Goal: Information Seeking & Learning: Learn about a topic

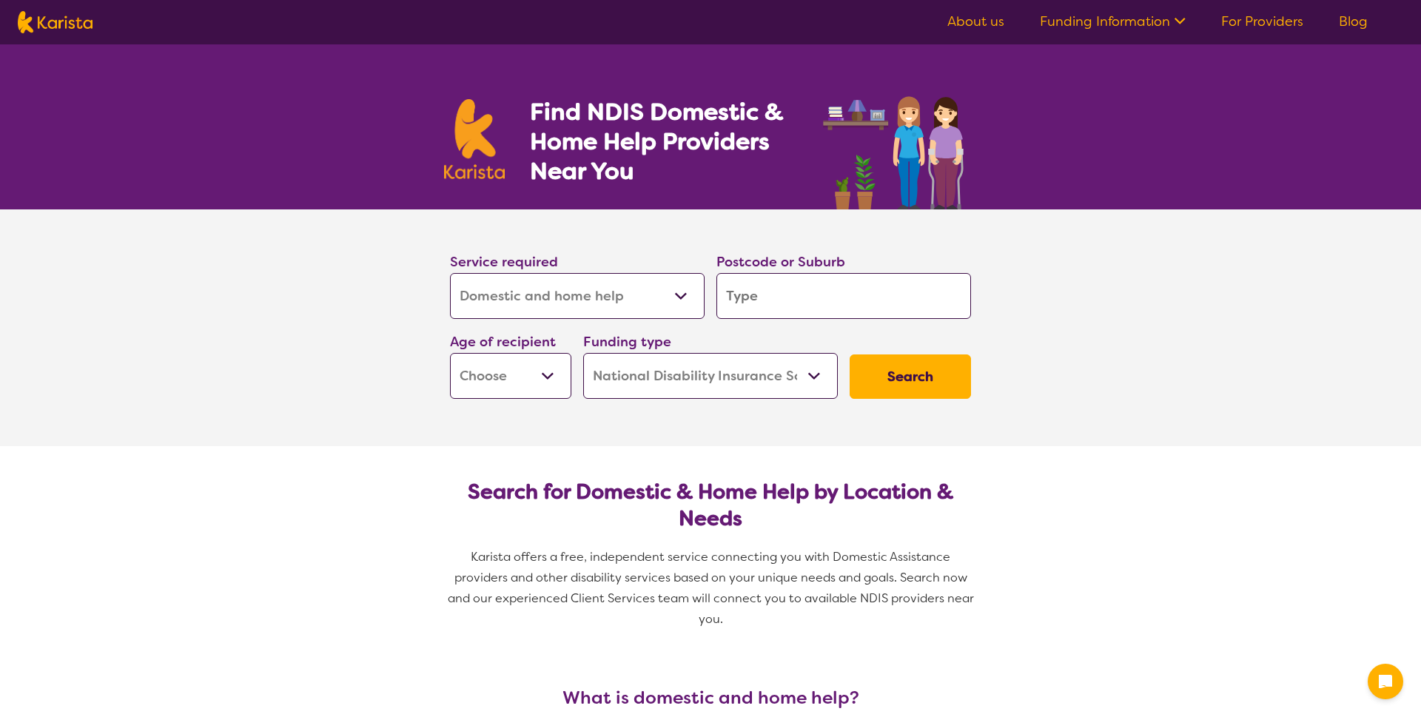
select select "Domestic and home help"
select select "NDIS"
select select "Domestic and home help"
select select "NDIS"
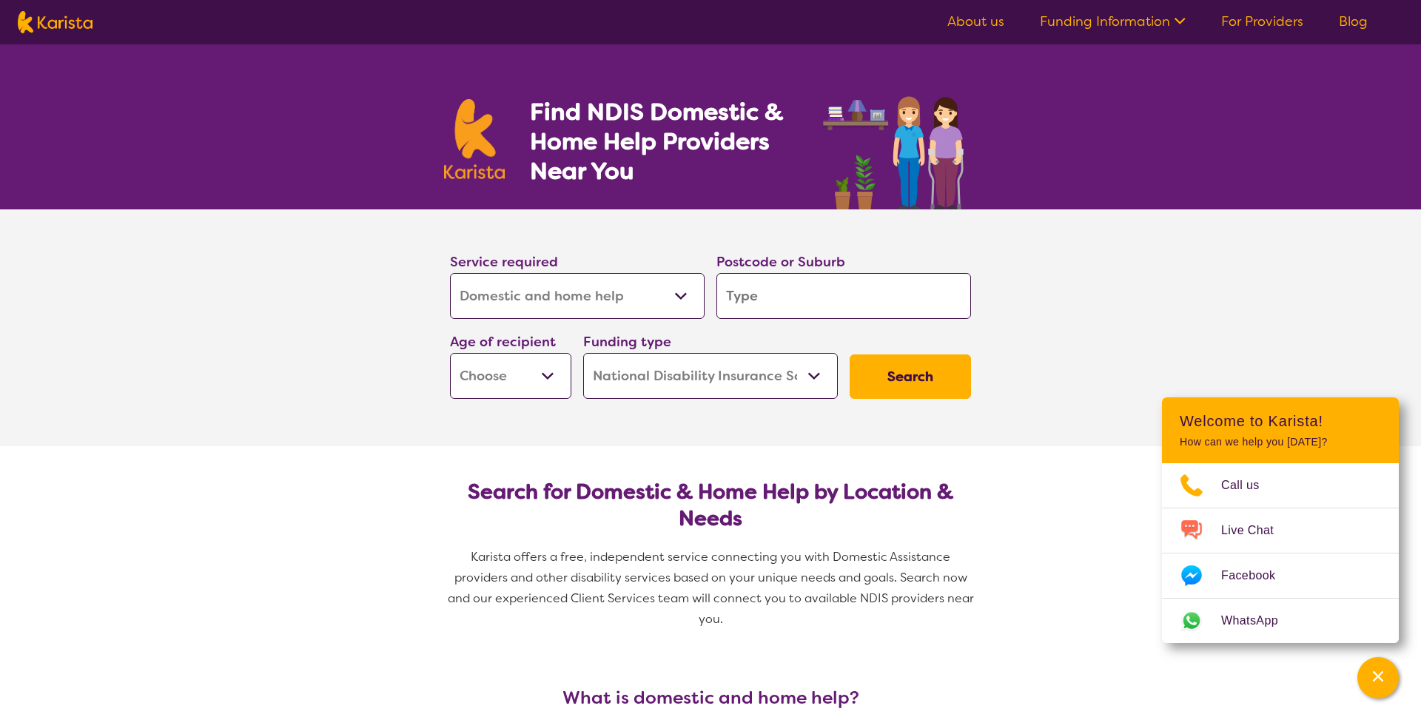
click at [685, 295] on select "Allied Health Assistant Assessment ([MEDICAL_DATA] or [MEDICAL_DATA]) Behaviour…" at bounding box center [577, 296] width 255 height 46
click at [987, 18] on link "About us" at bounding box center [975, 22] width 57 height 18
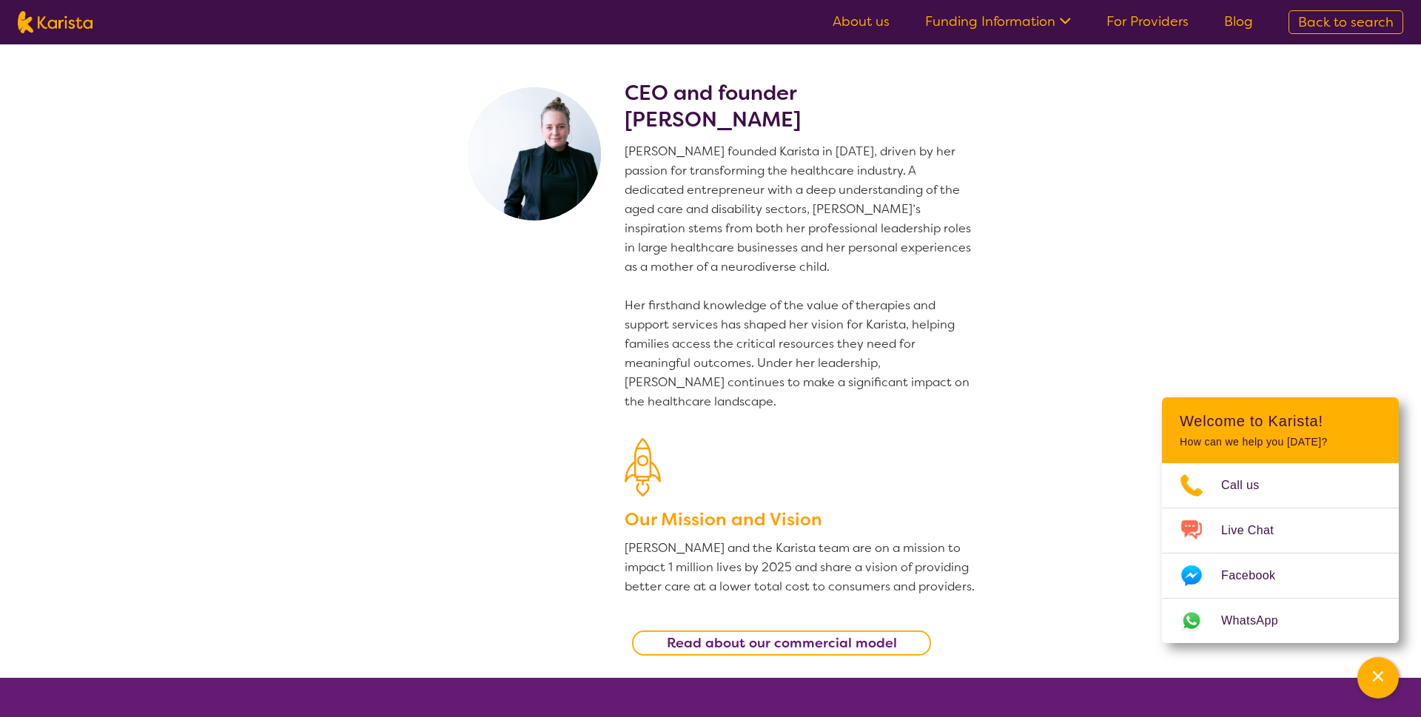
click at [1066, 19] on icon at bounding box center [1063, 20] width 16 height 16
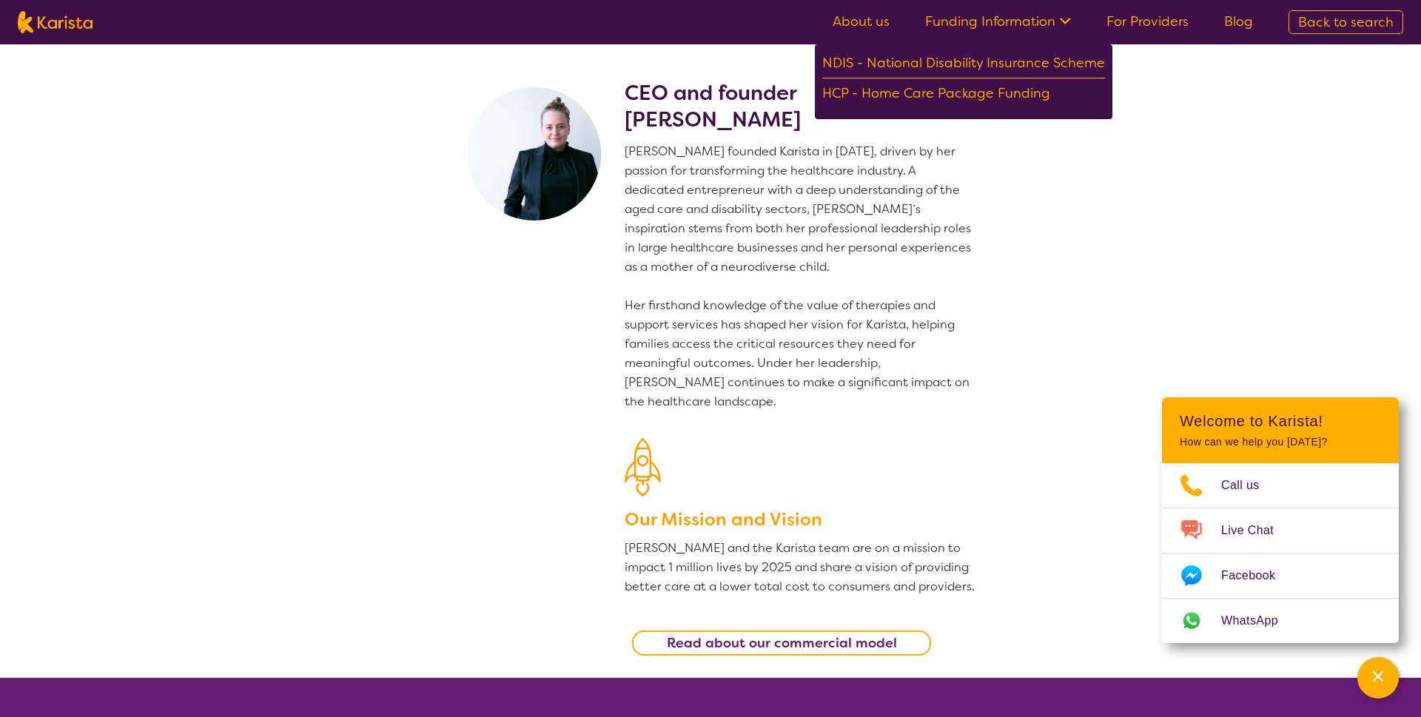
click at [870, 20] on link "About us" at bounding box center [861, 22] width 57 height 18
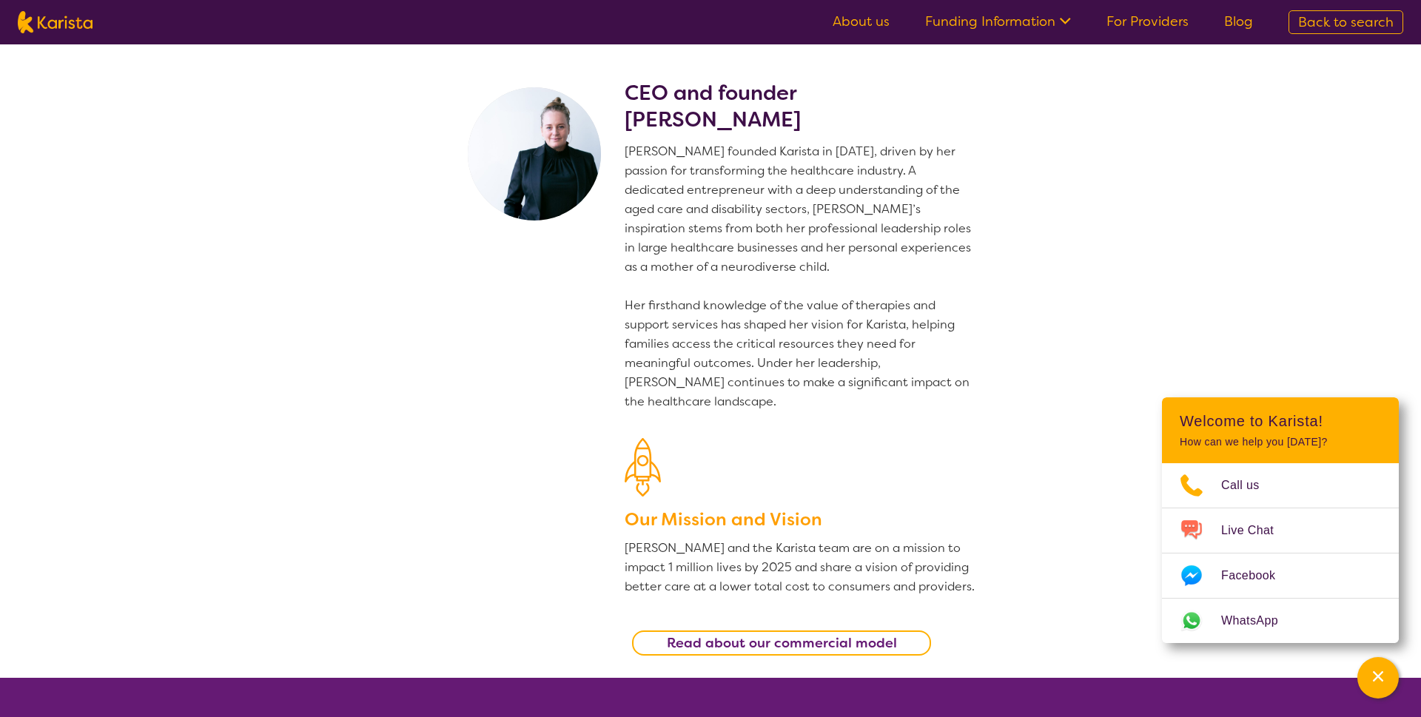
click at [1133, 24] on link "For Providers" at bounding box center [1147, 22] width 82 height 18
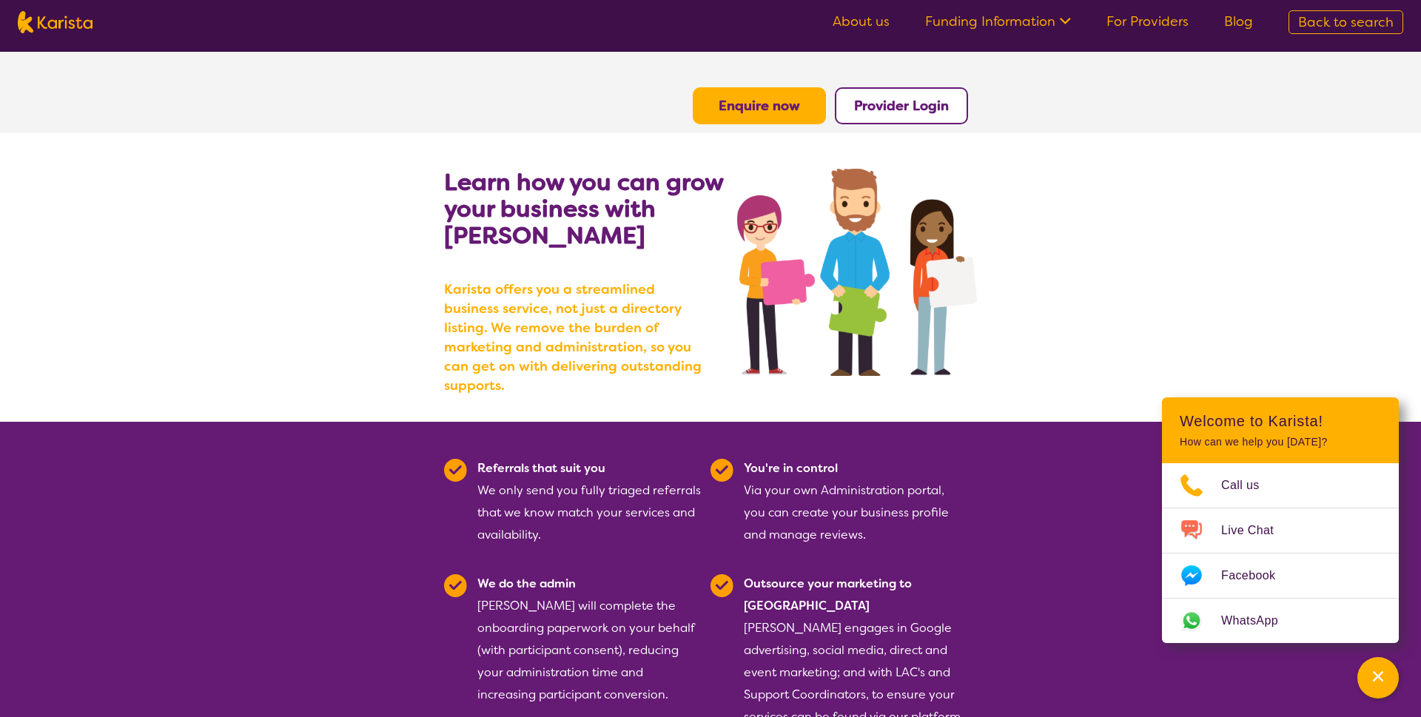
click at [1339, 22] on span "Back to search" at bounding box center [1345, 22] width 95 height 18
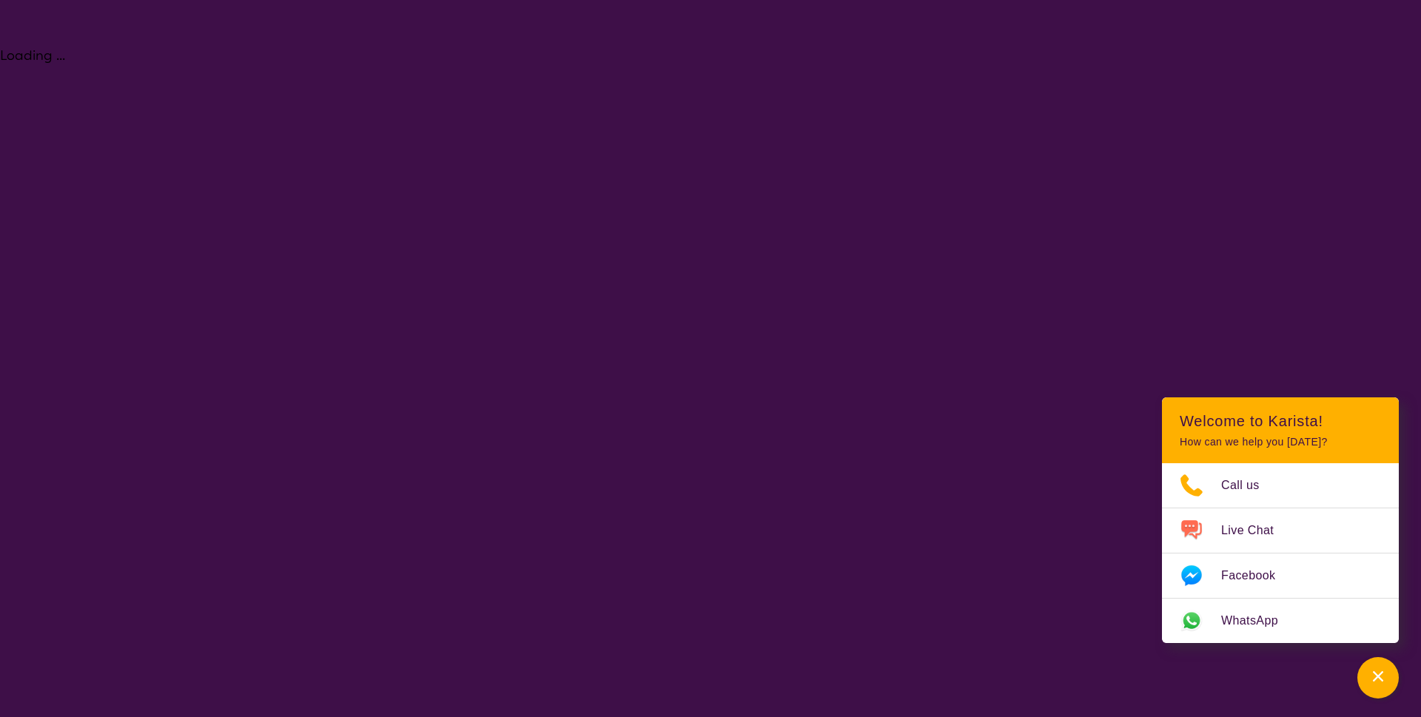
select select "Domestic and home help"
select select "NDIS"
select select "Domestic and home help"
select select "NDIS"
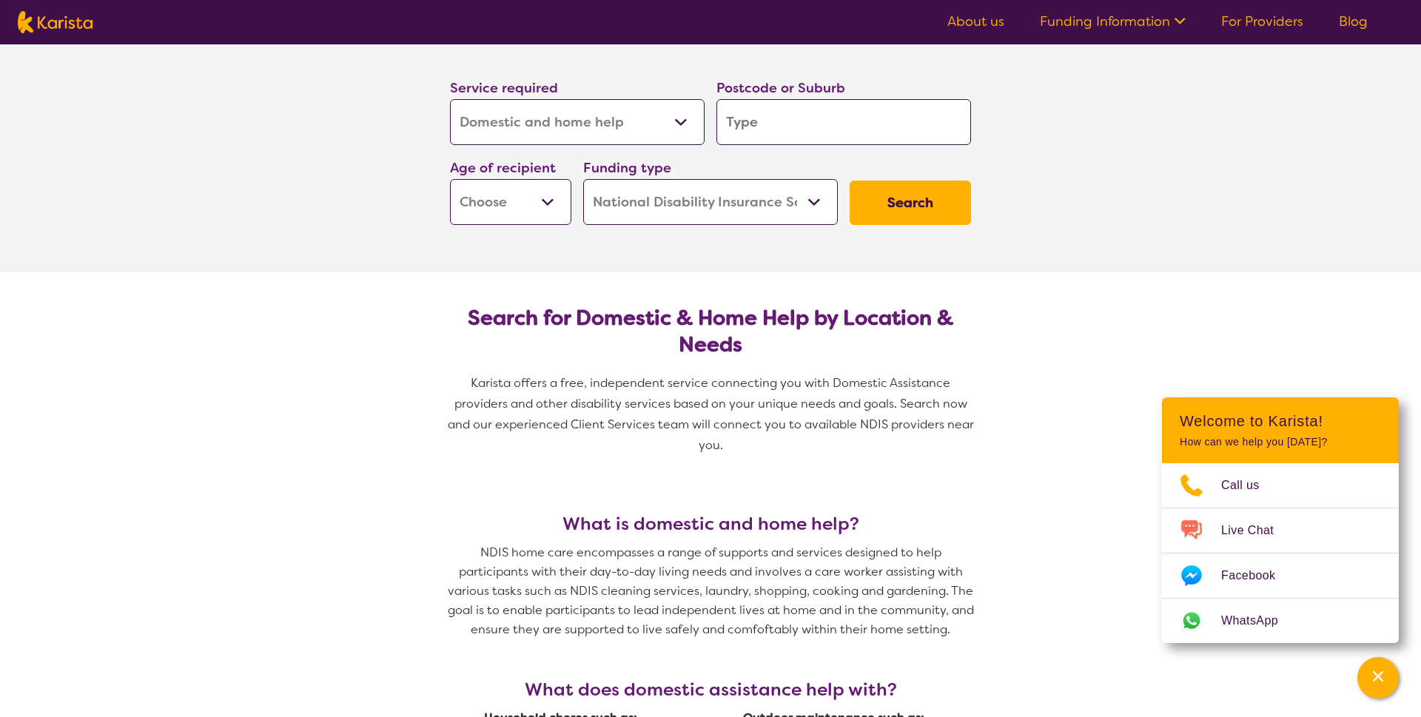
scroll to position [172, 0]
click at [793, 123] on input "search" at bounding box center [843, 124] width 255 height 46
type input "3"
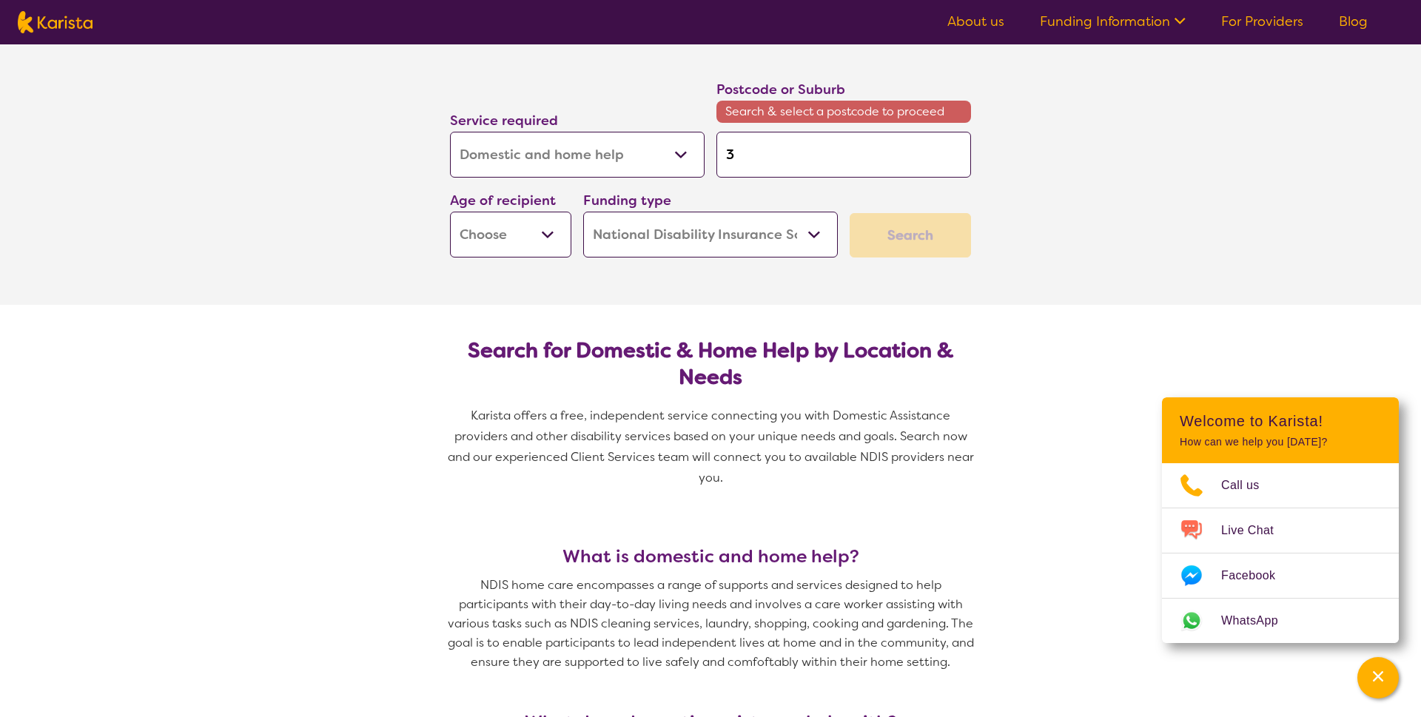
type input "38"
type input "381"
type input "3810"
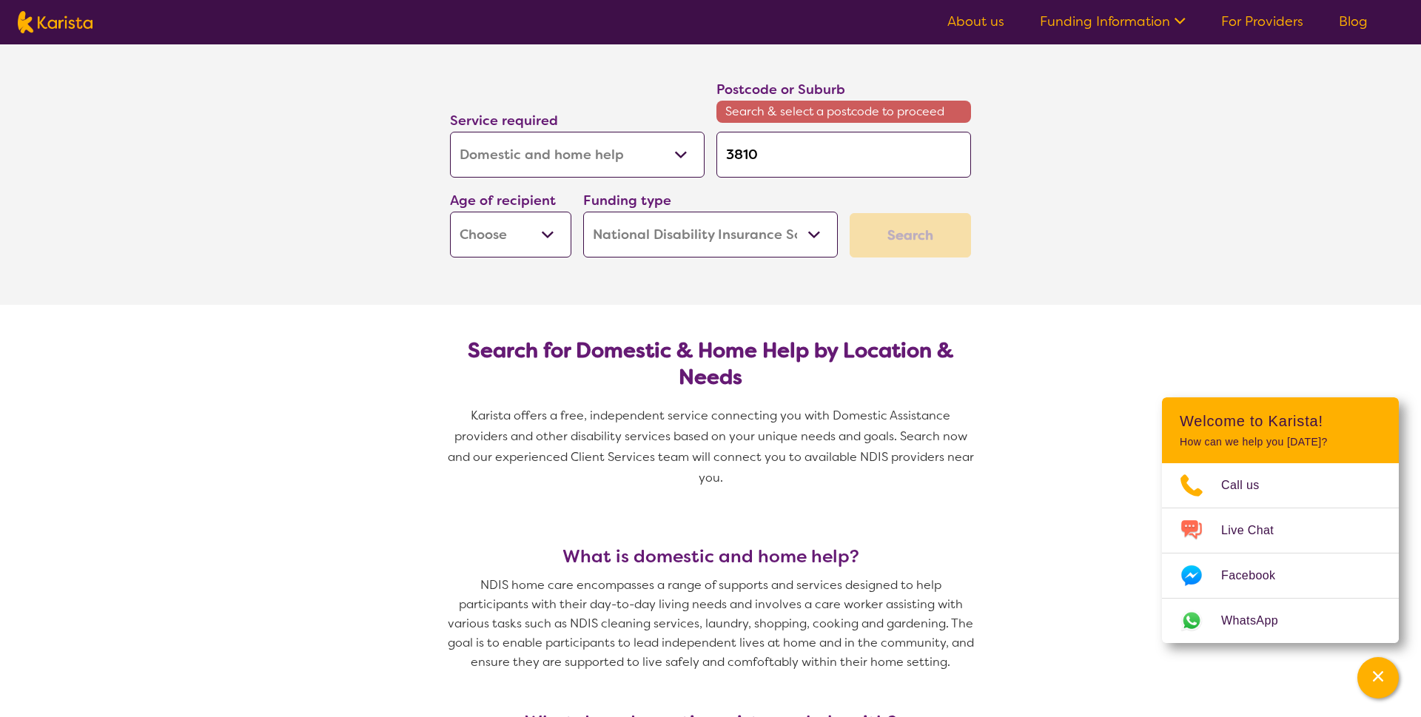
type input "3810"
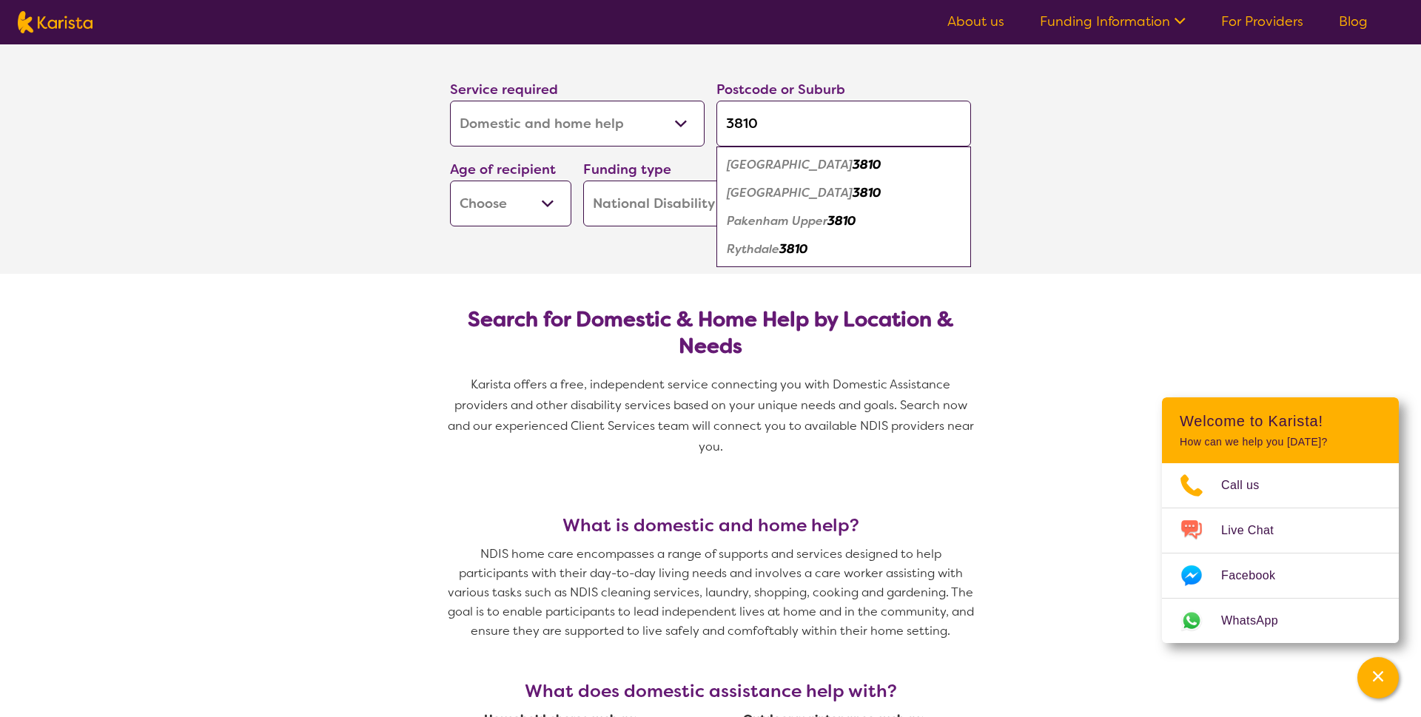
type input "3810"
click at [852, 164] on em "3810" at bounding box center [866, 165] width 28 height 16
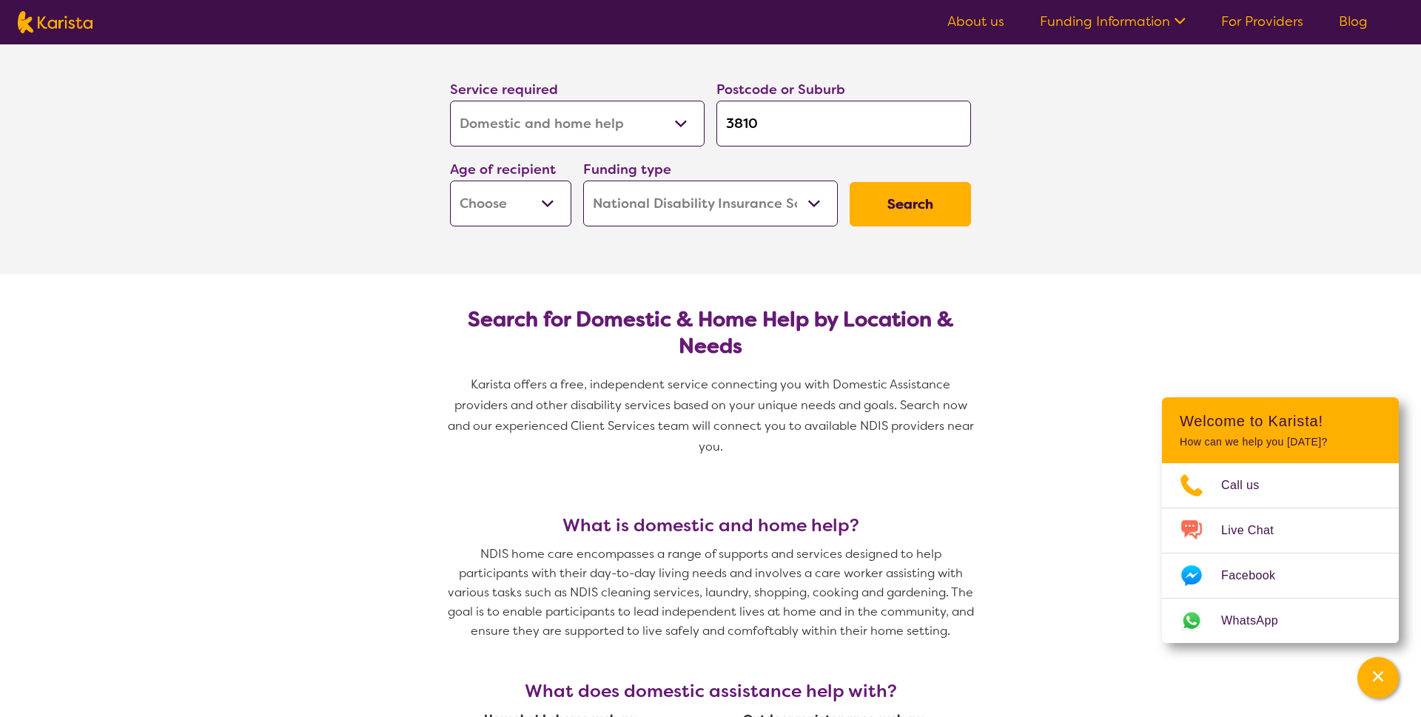
click at [548, 203] on select "Early Childhood - 0 to 9 Child - 10 to 11 Adolescent - 12 to 17 Adult - 18 to 6…" at bounding box center [510, 204] width 121 height 46
select select "AD"
click at [813, 203] on select "Home Care Package (HCP) National Disability Insurance Scheme (NDIS) I don't know" at bounding box center [710, 204] width 255 height 46
click at [917, 206] on button "Search" at bounding box center [910, 204] width 121 height 44
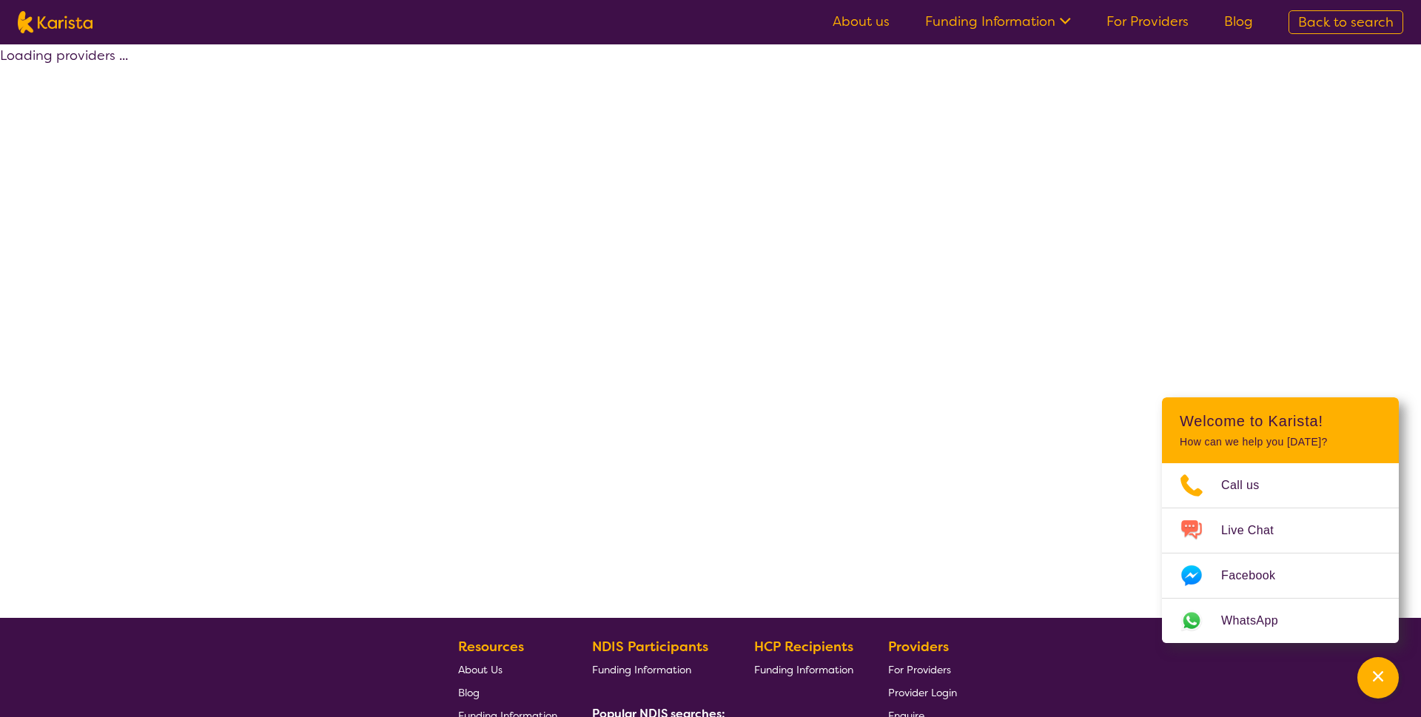
select select "by_score"
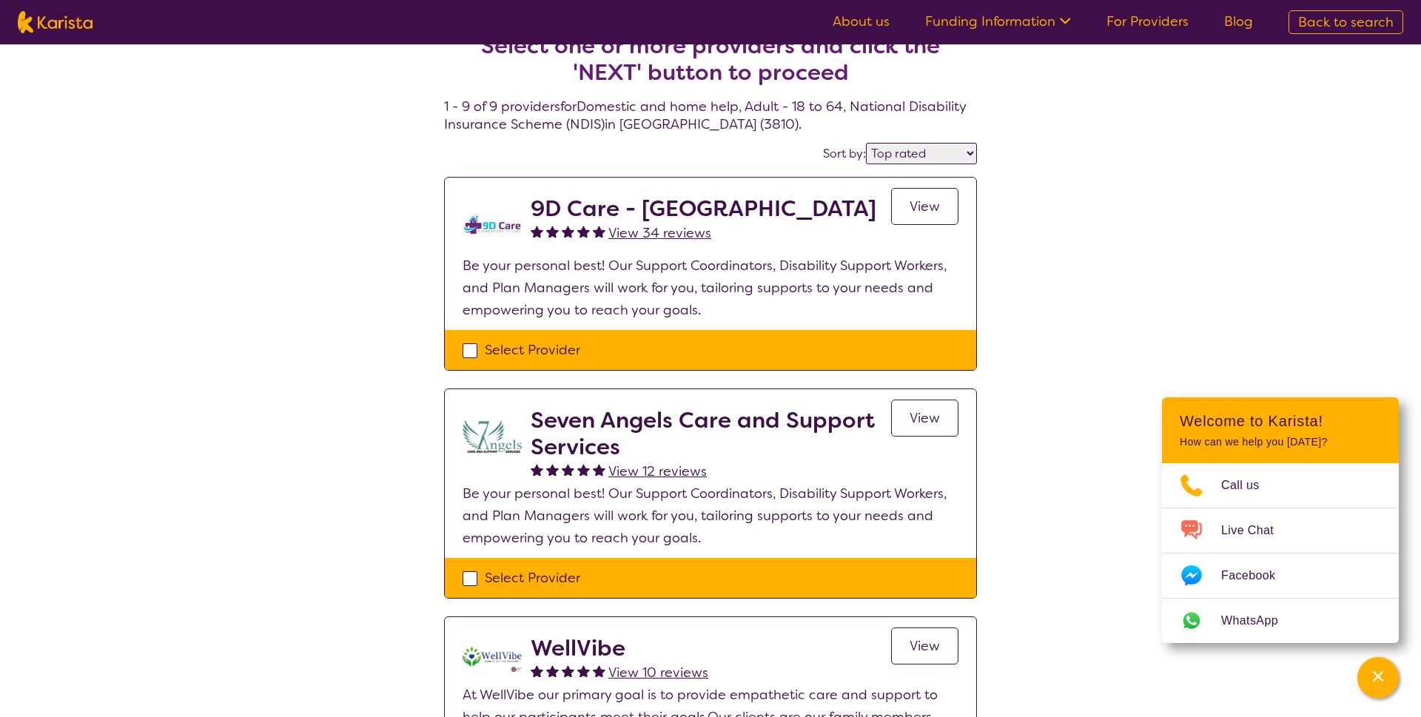
scroll to position [30, 0]
click at [928, 204] on span "View" at bounding box center [924, 206] width 30 height 18
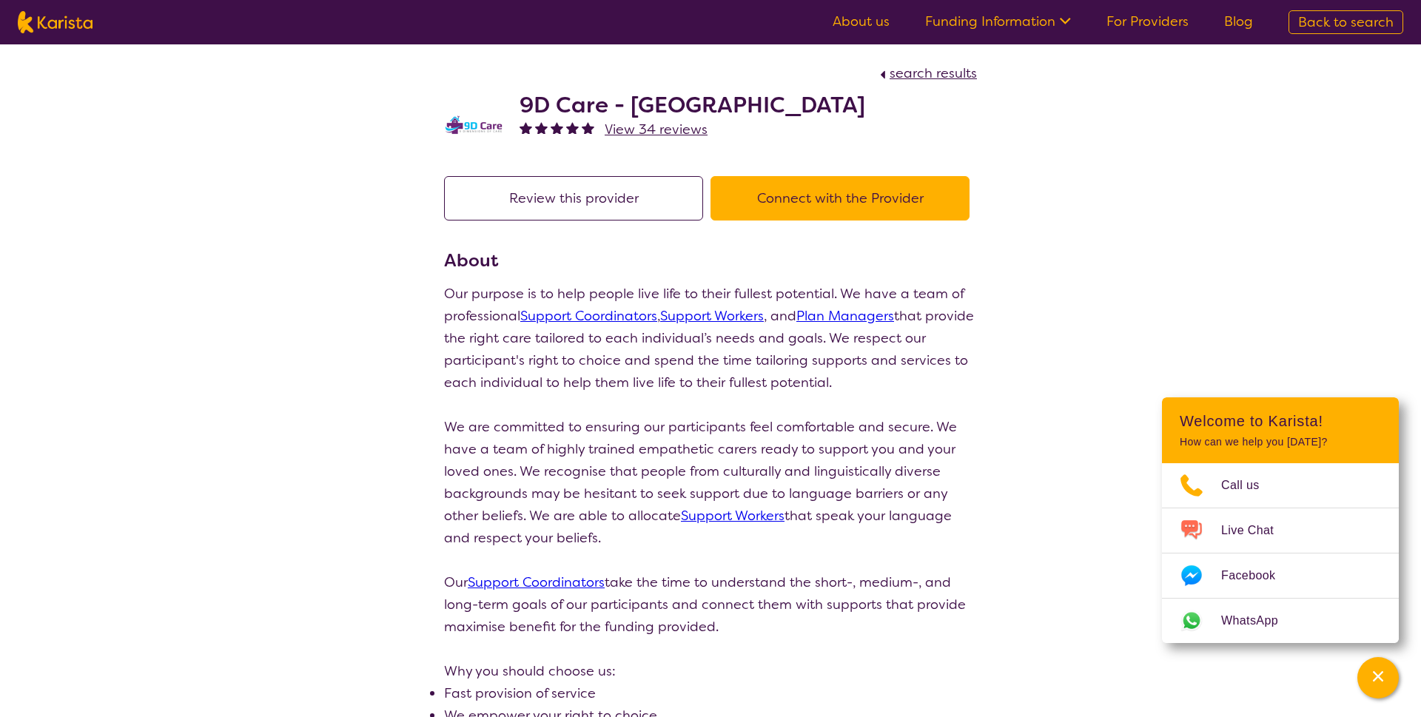
click at [930, 75] on span "search results" at bounding box center [932, 73] width 87 height 18
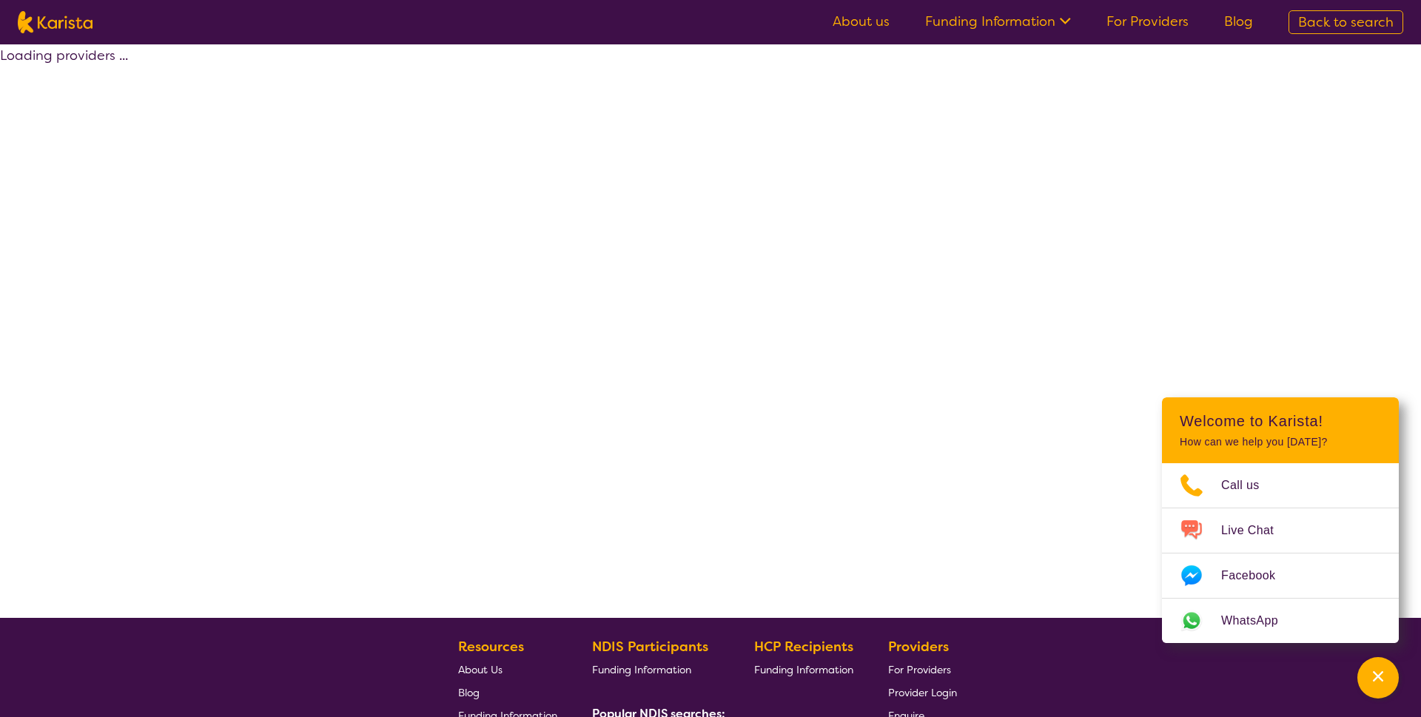
select select "by_score"
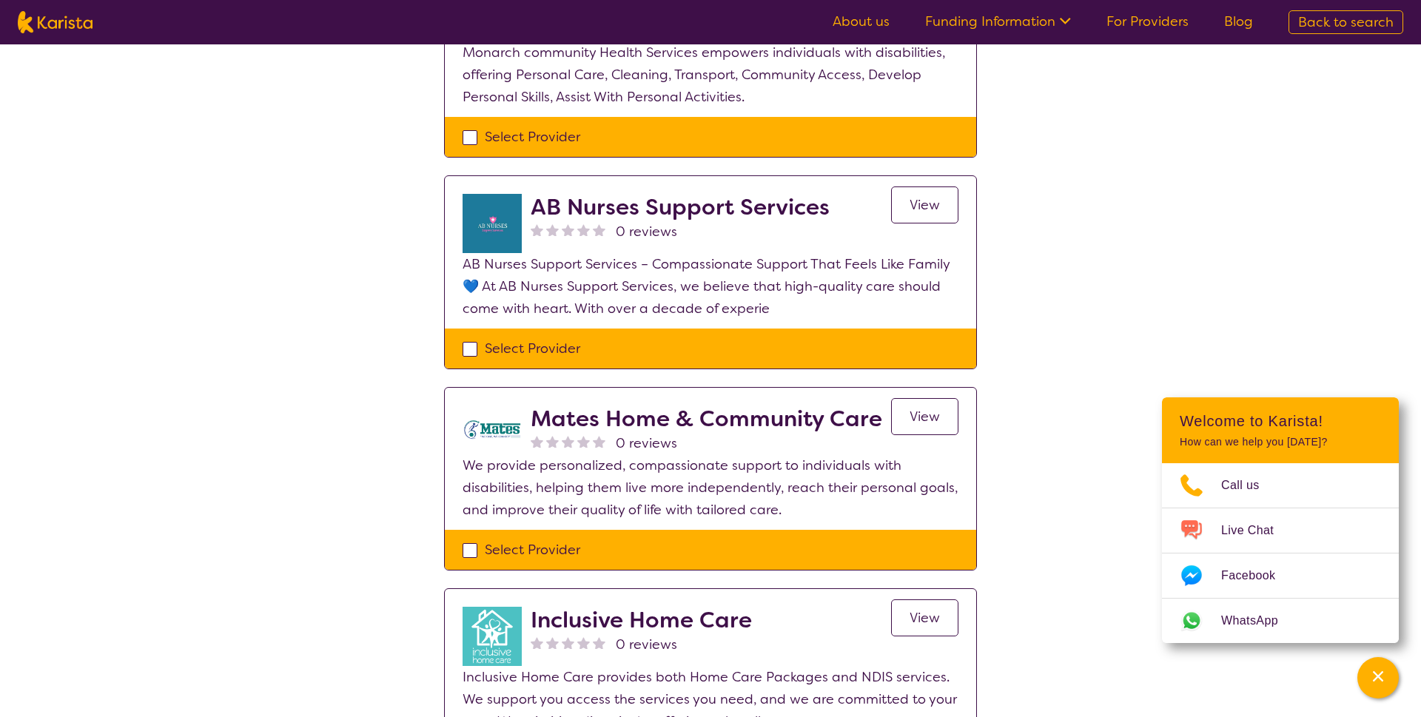
scroll to position [1331, 0]
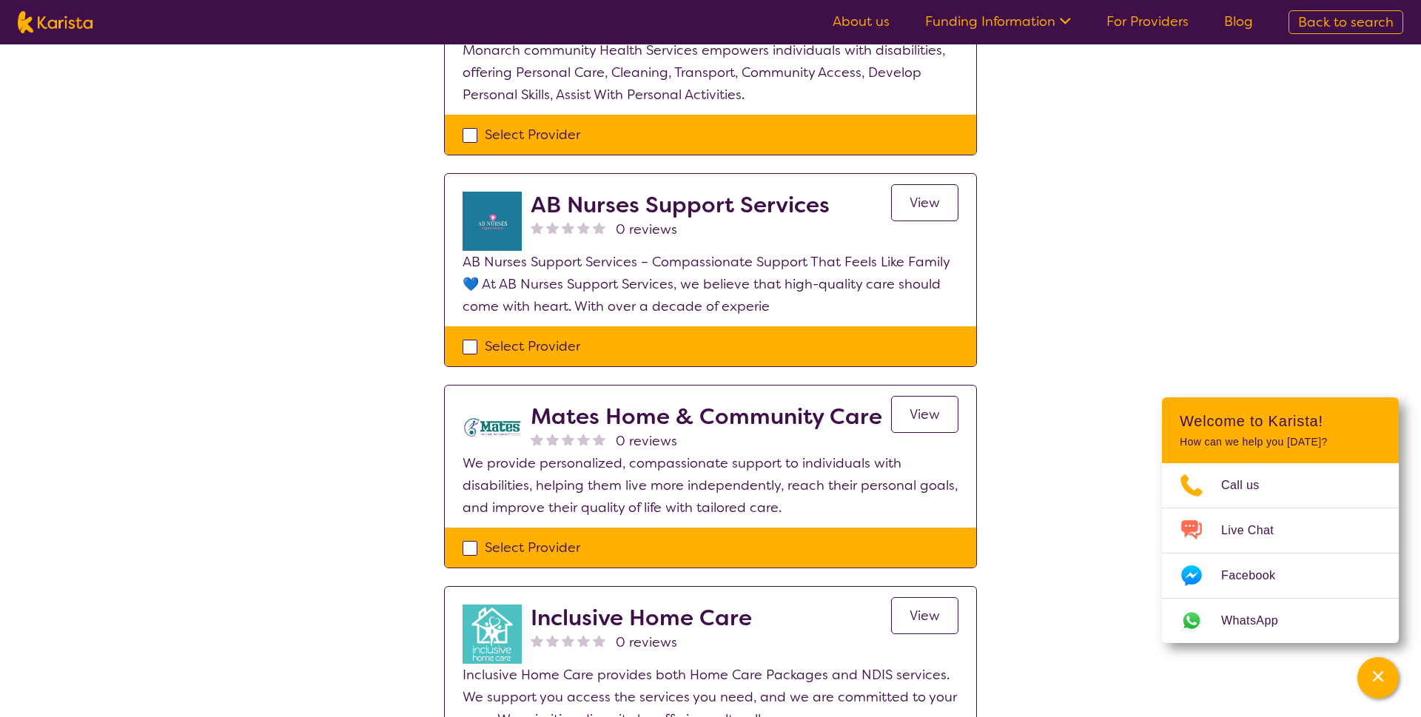
click at [929, 200] on span "View" at bounding box center [924, 203] width 30 height 18
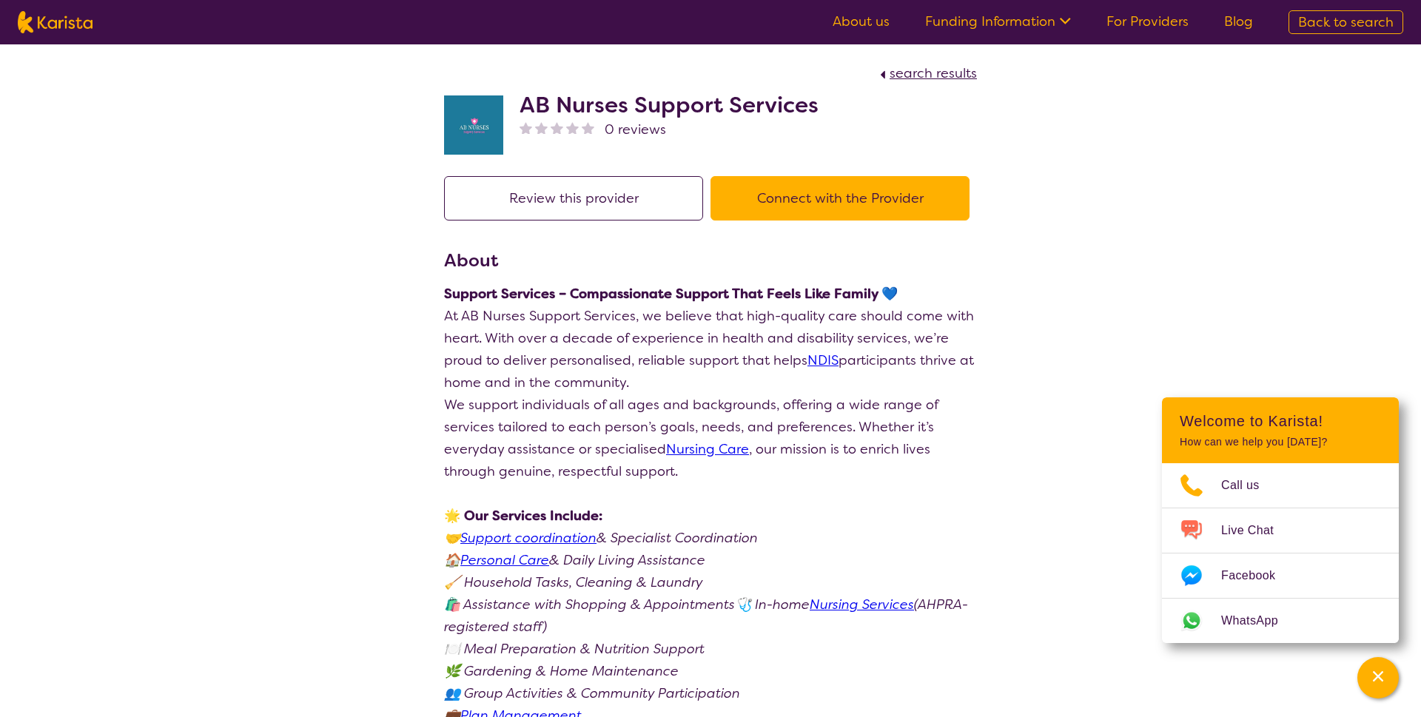
click at [946, 76] on span "search results" at bounding box center [932, 73] width 87 height 18
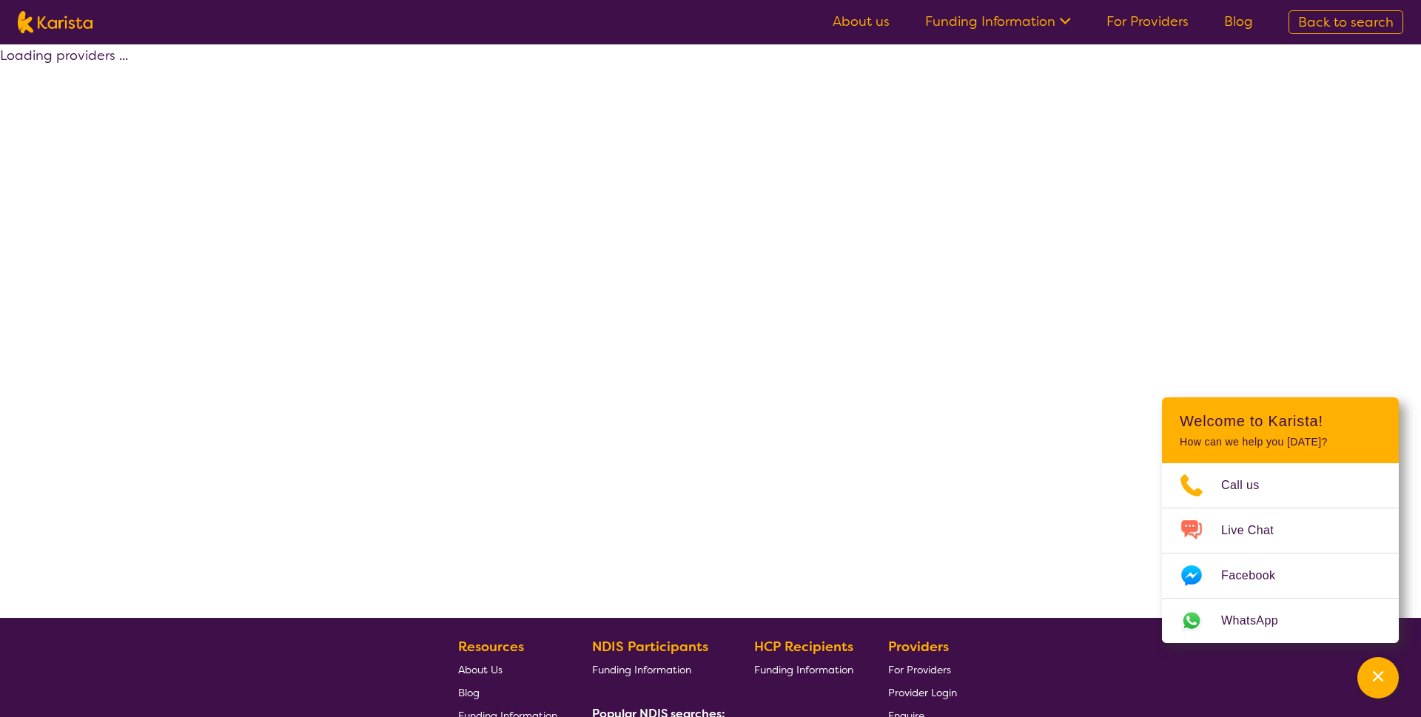
select select "by_score"
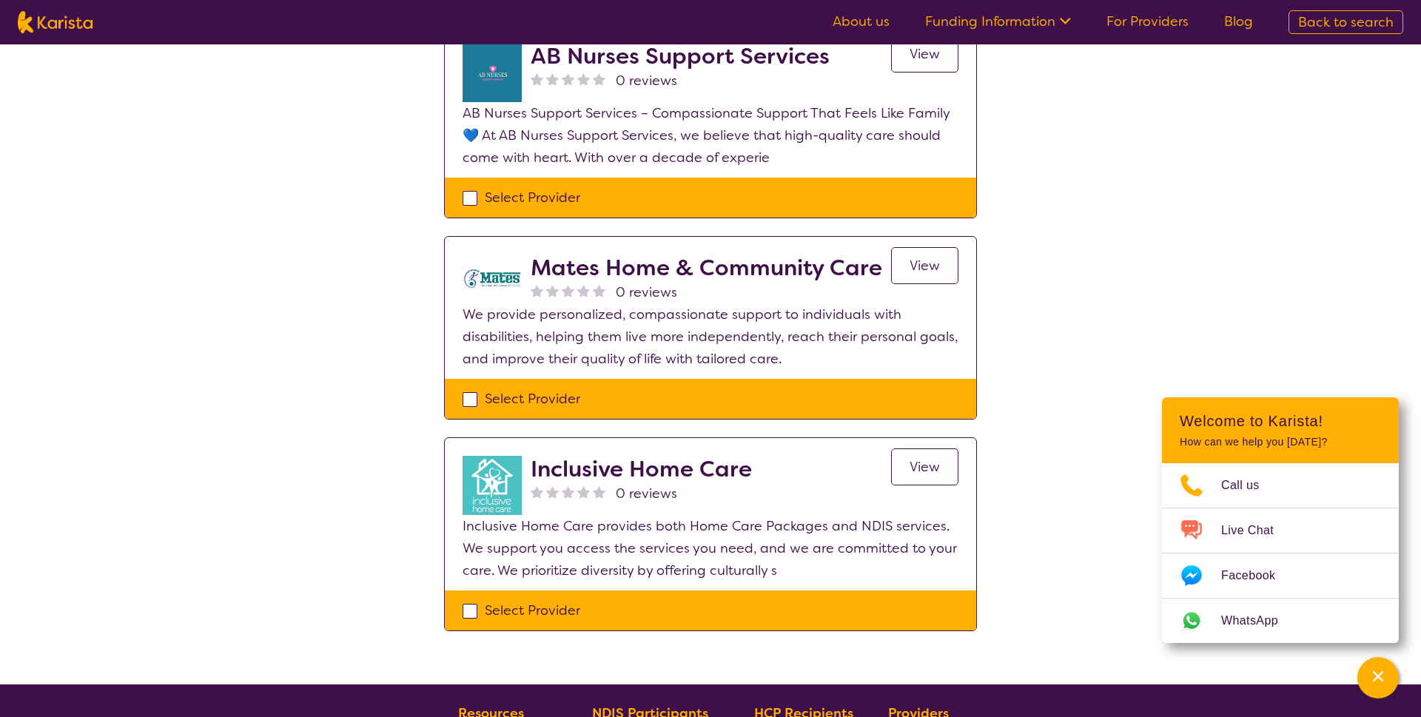
scroll to position [1481, 0]
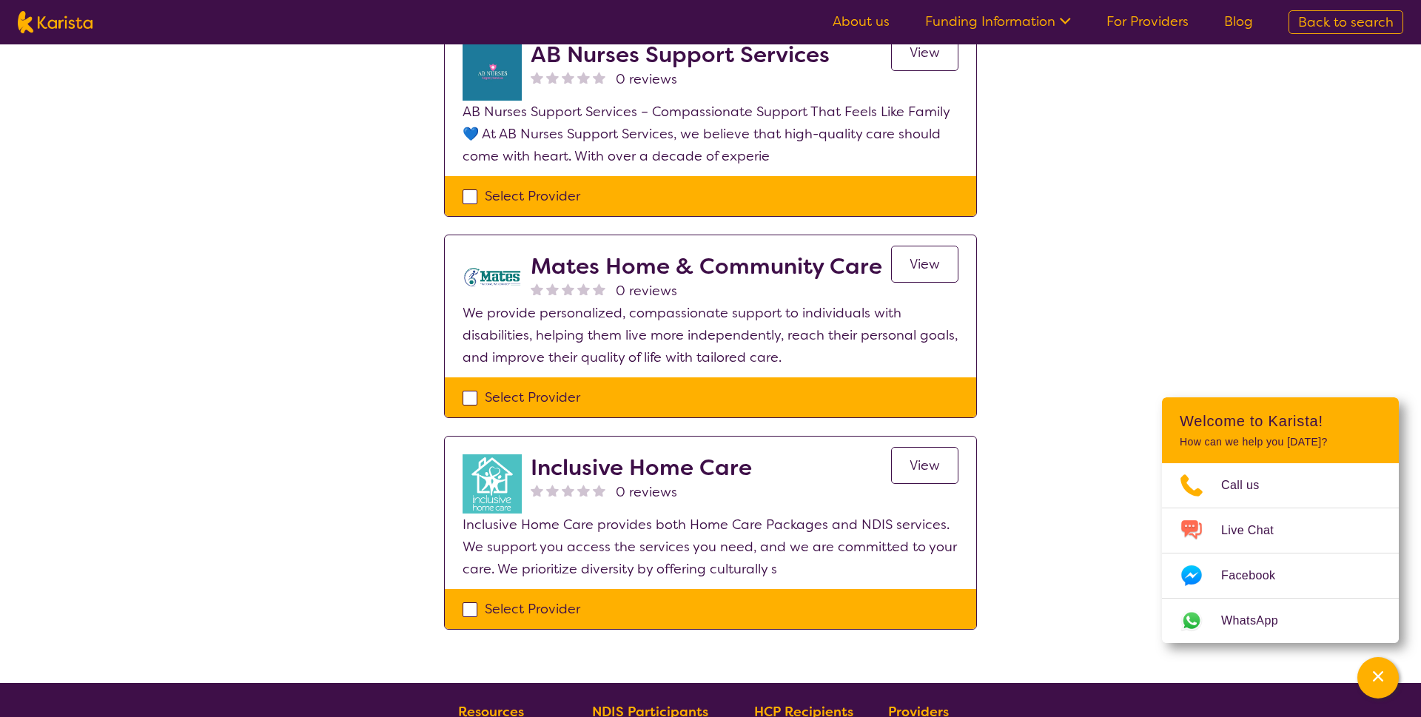
click at [916, 262] on span "View" at bounding box center [924, 264] width 30 height 18
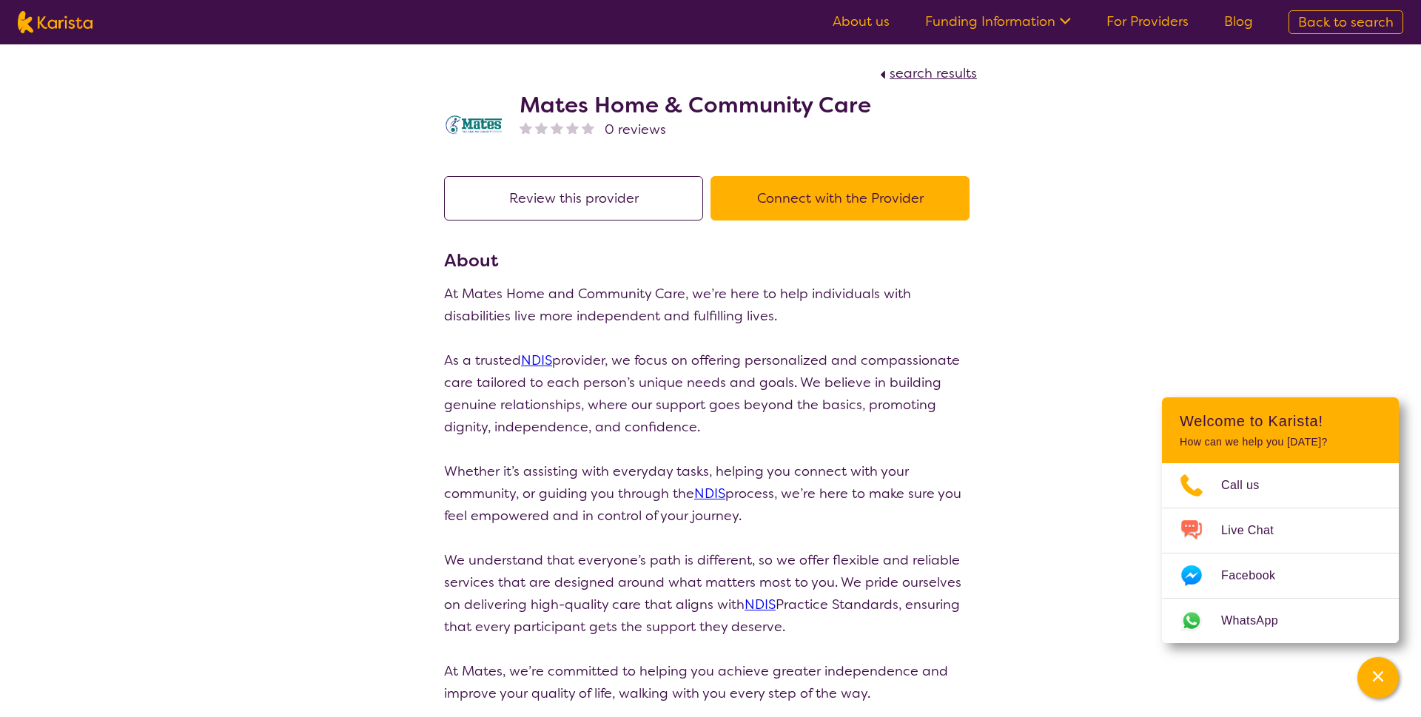
select select "by_score"
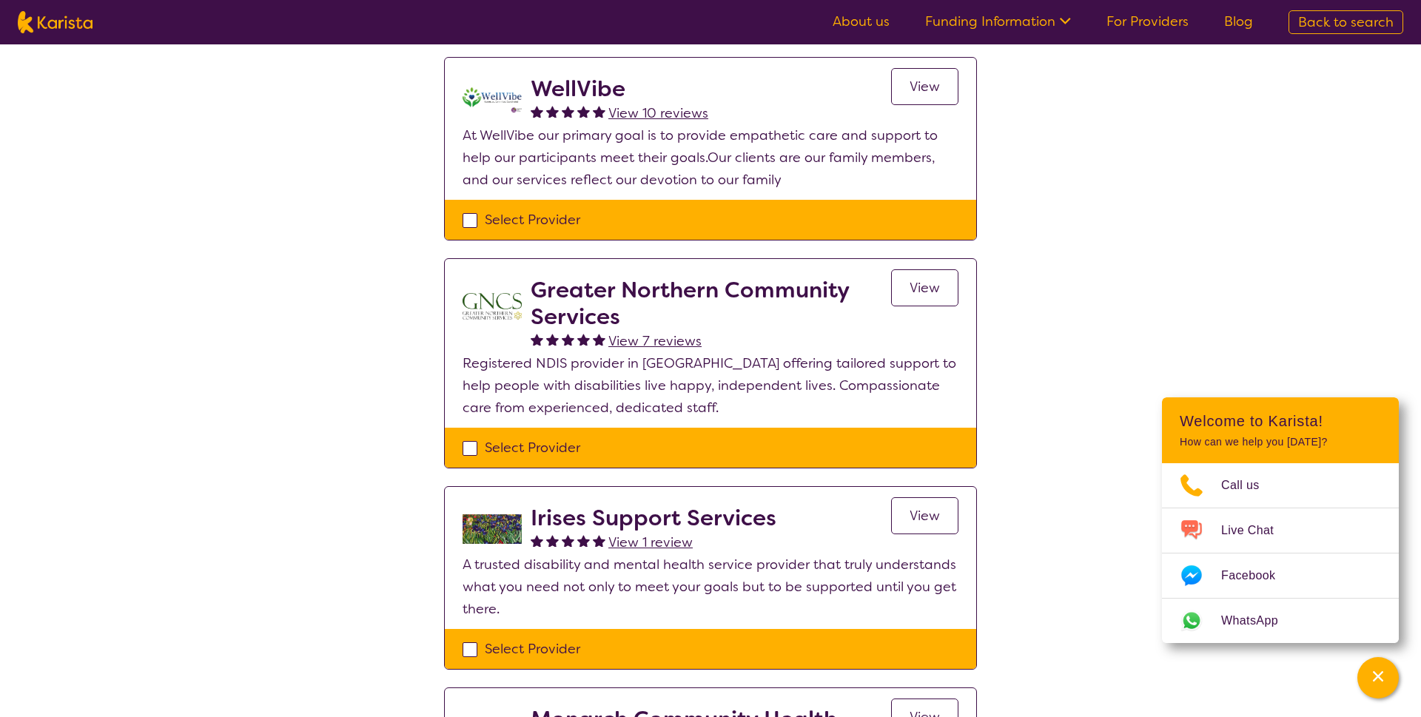
scroll to position [586, 0]
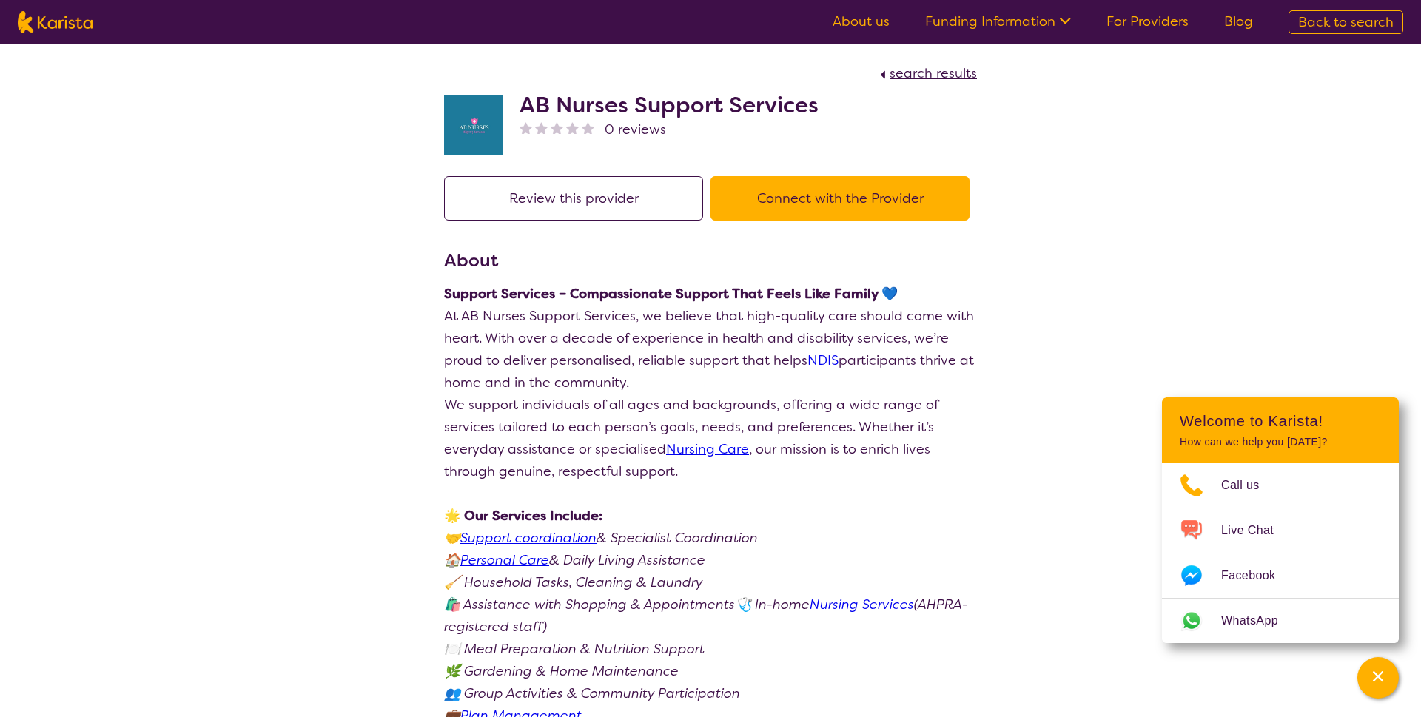
select select "by_score"
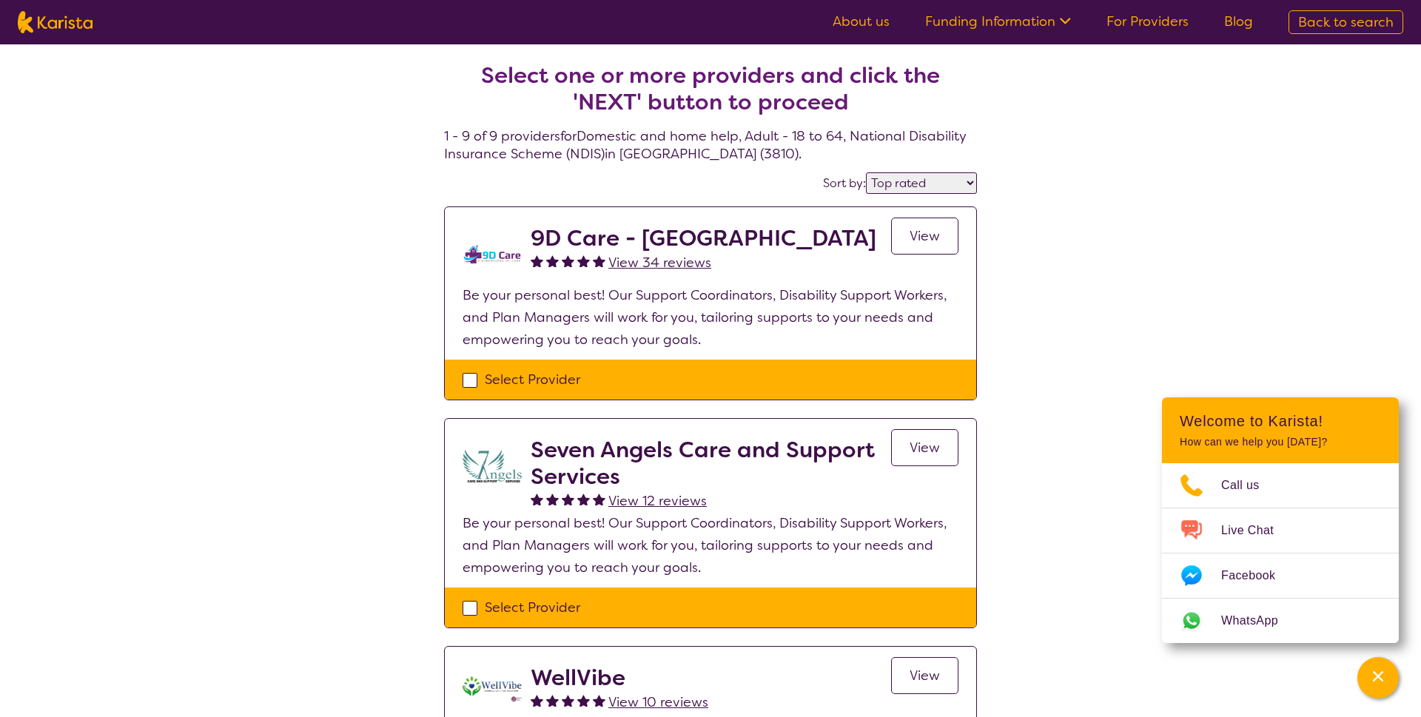
scroll to position [1331, 0]
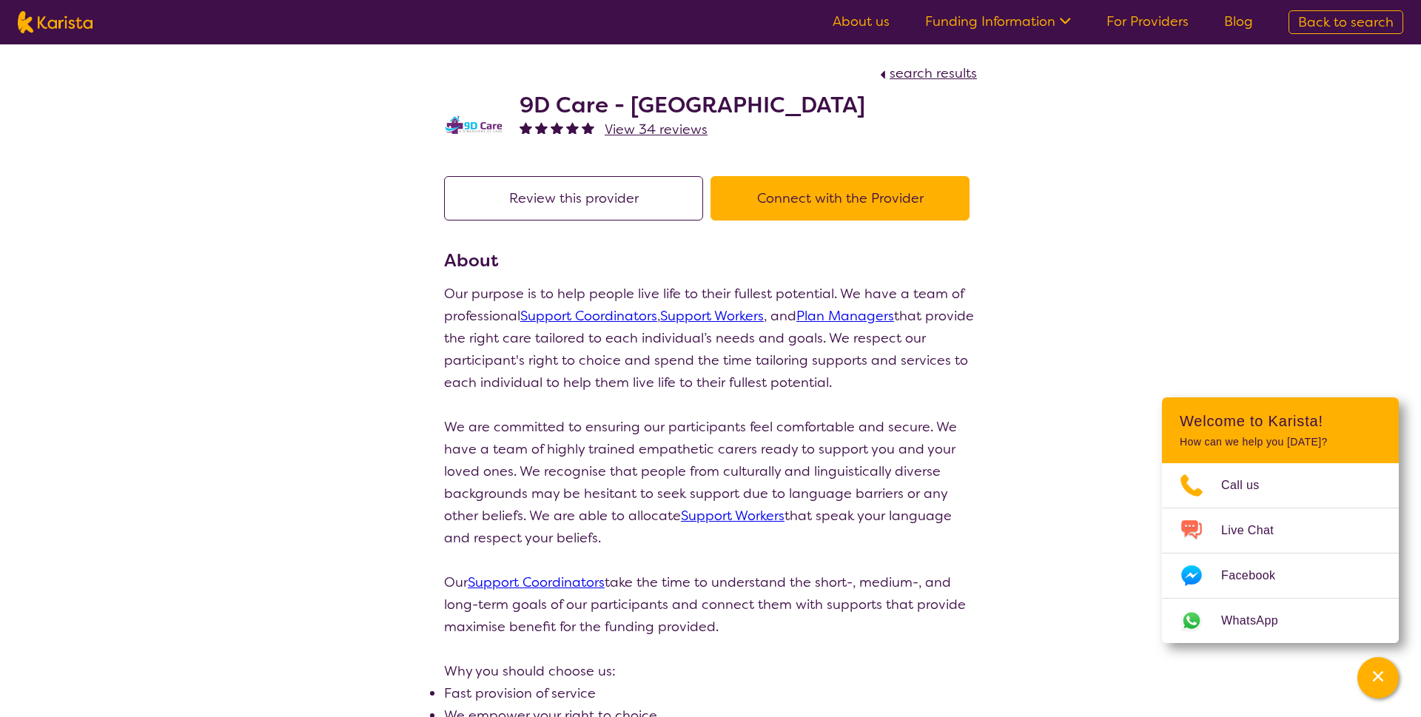
select select "by_score"
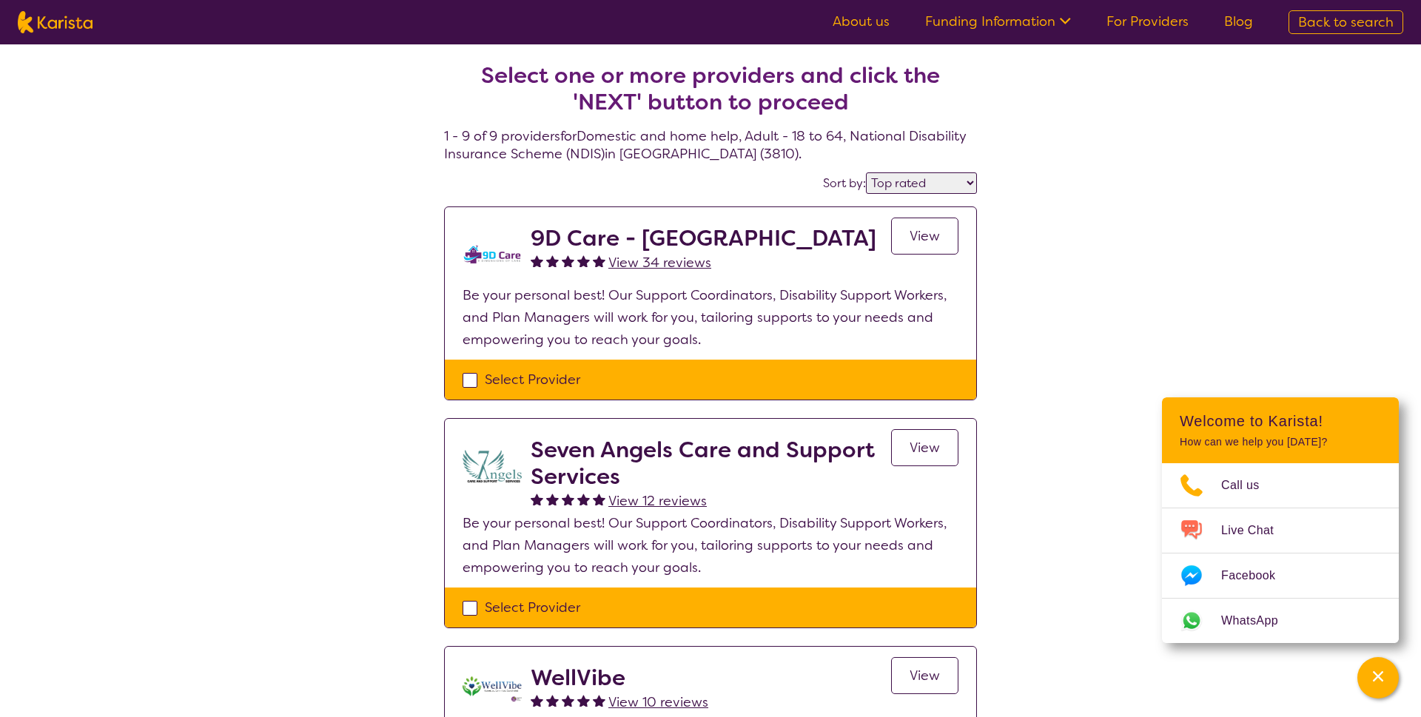
scroll to position [30, 0]
select select "Domestic and home help"
select select "AD"
select select "NDIS"
select select "Domestic and home help"
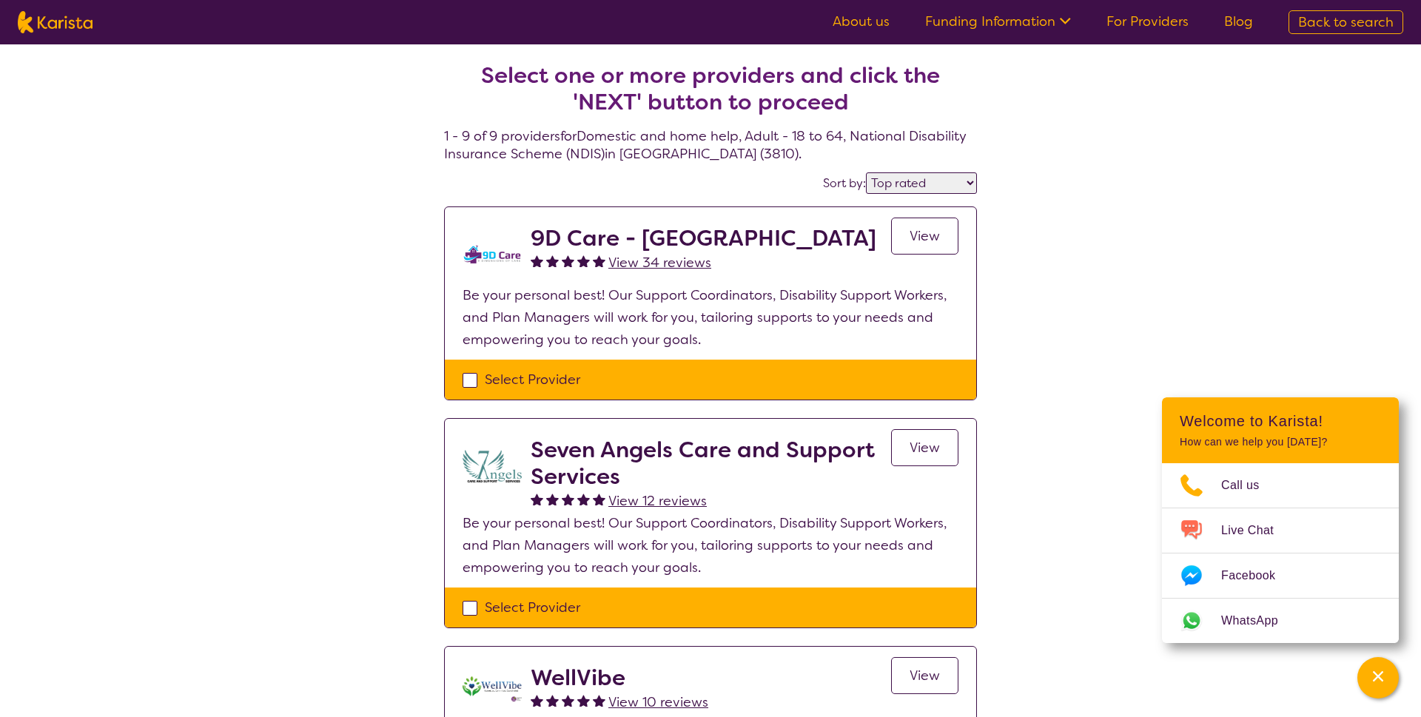
select select "AD"
select select "NDIS"
